Goal: Task Accomplishment & Management: Use online tool/utility

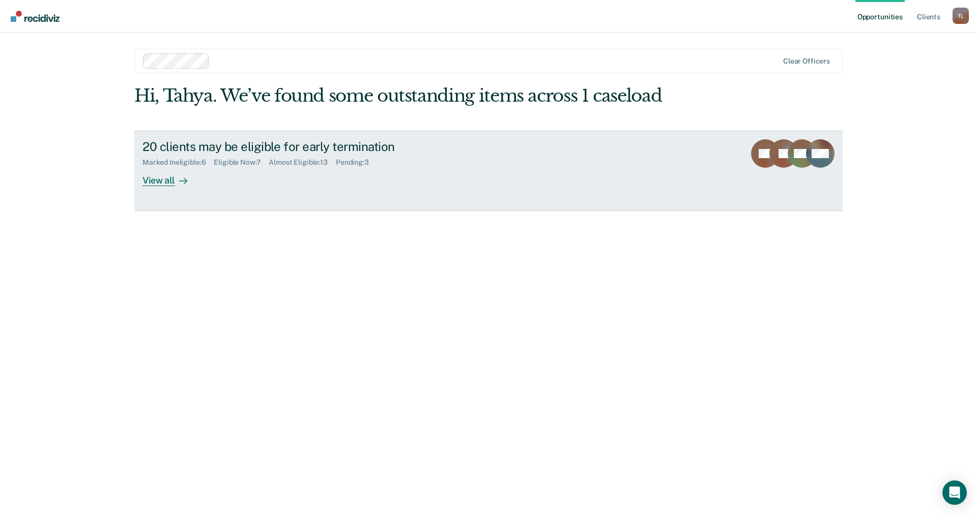
click at [354, 160] on div "Pending : 3" at bounding box center [356, 162] width 41 height 9
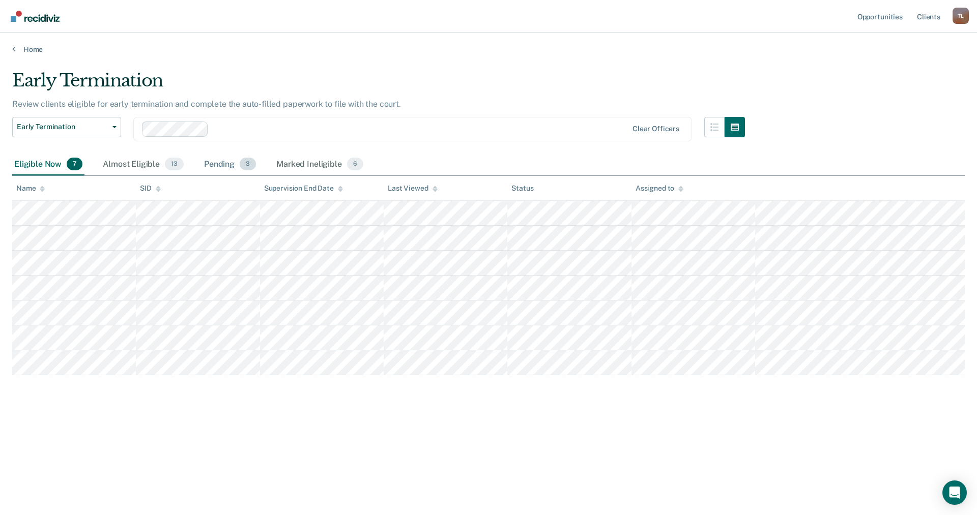
click at [233, 166] on div "Pending 3" at bounding box center [230, 165] width 56 height 22
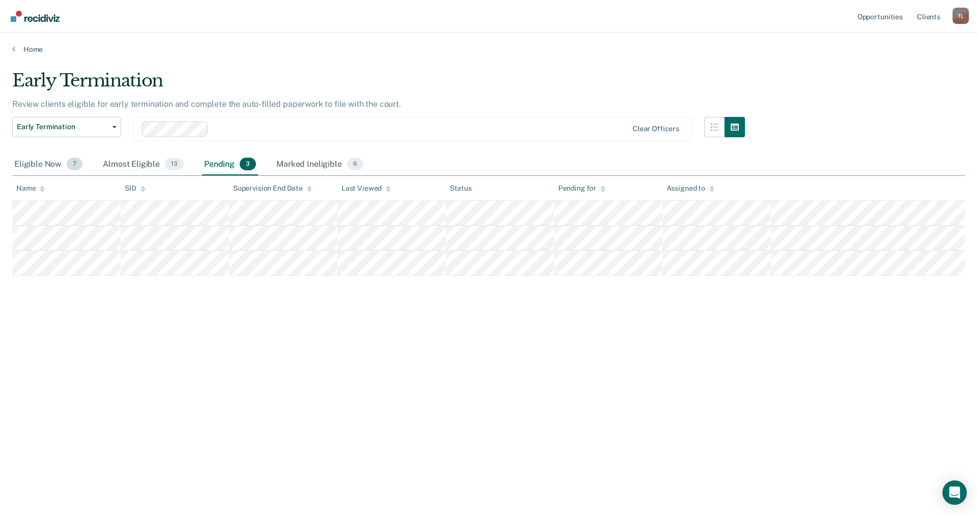
click at [30, 168] on div "Eligible Now 7" at bounding box center [48, 165] width 72 height 22
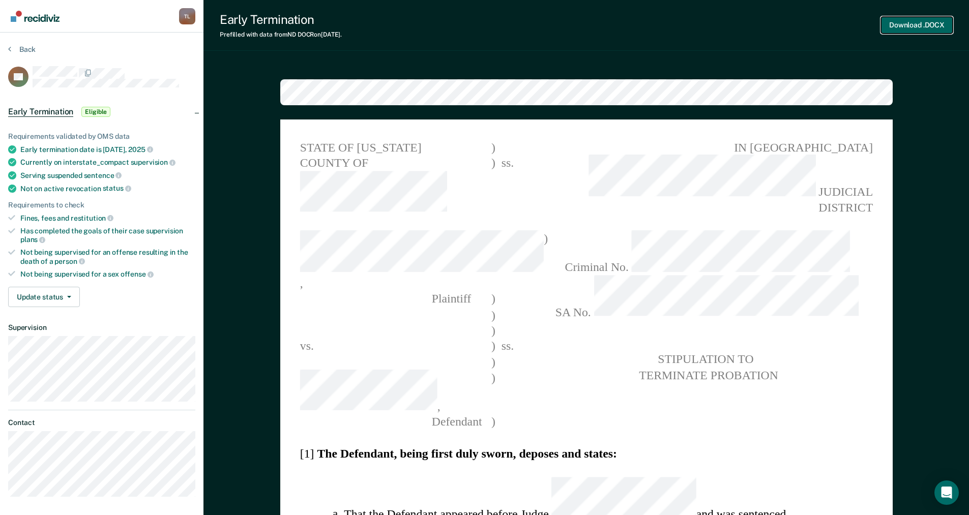
click at [910, 24] on button "Download .DOCX" at bounding box center [917, 25] width 72 height 17
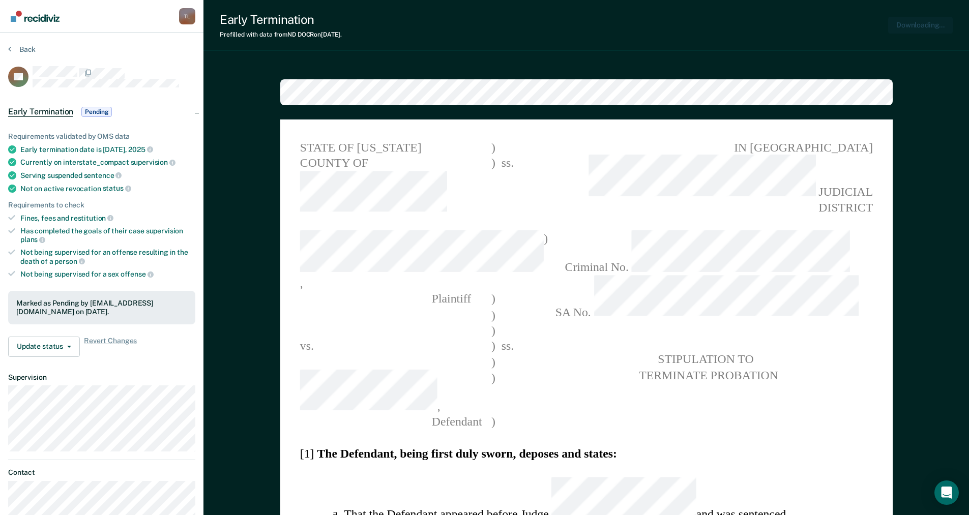
type textarea "x"
